Goal: Transaction & Acquisition: Book appointment/travel/reservation

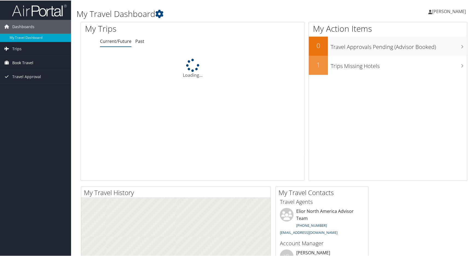
click at [31, 59] on span "Book Travel" at bounding box center [22, 62] width 21 height 14
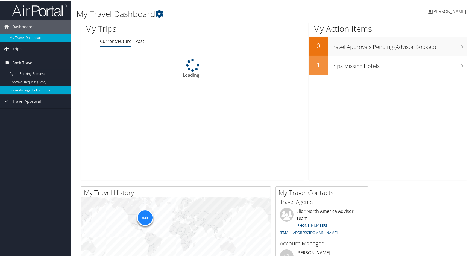
click at [27, 87] on link "Book/Manage Online Trips" at bounding box center [35, 89] width 71 height 8
